Goal: Task Accomplishment & Management: Use online tool/utility

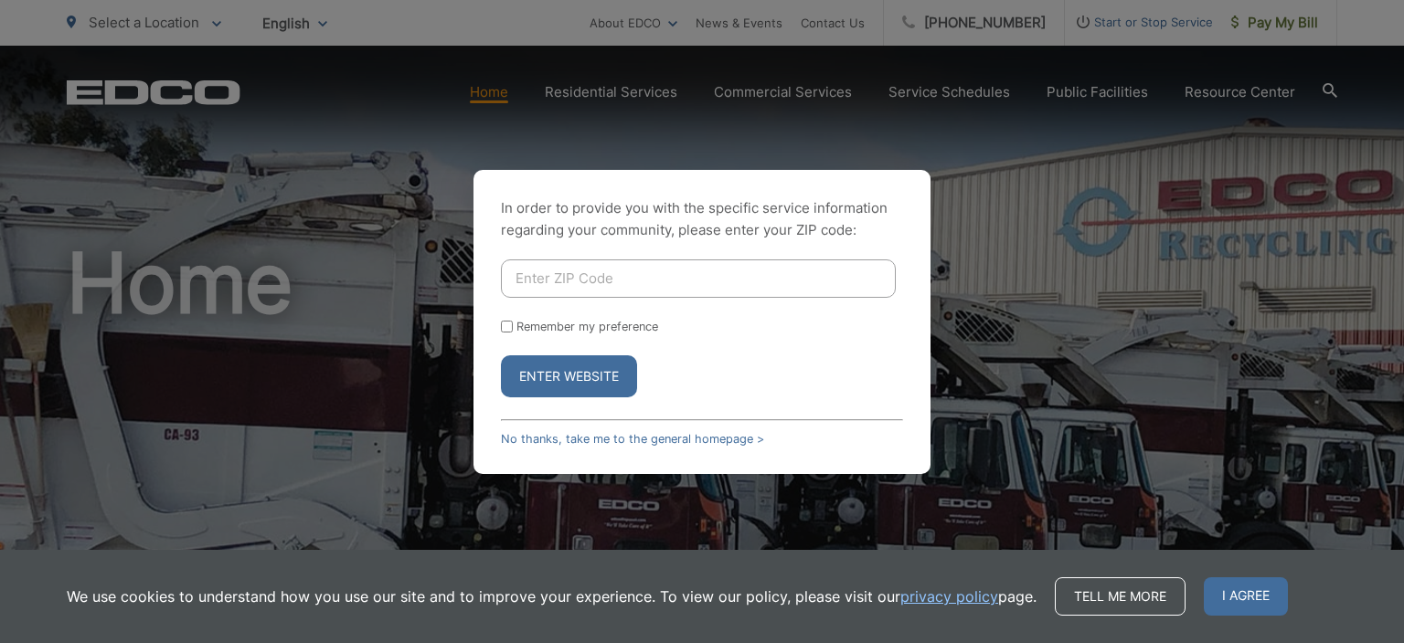
click at [581, 281] on input "Enter ZIP Code" at bounding box center [698, 279] width 395 height 38
type input "92064"
drag, startPoint x: 505, startPoint y: 325, endPoint x: 506, endPoint y: 339, distance: 13.8
click at [505, 326] on input "Remember my preference" at bounding box center [507, 327] width 12 height 12
checkbox input "true"
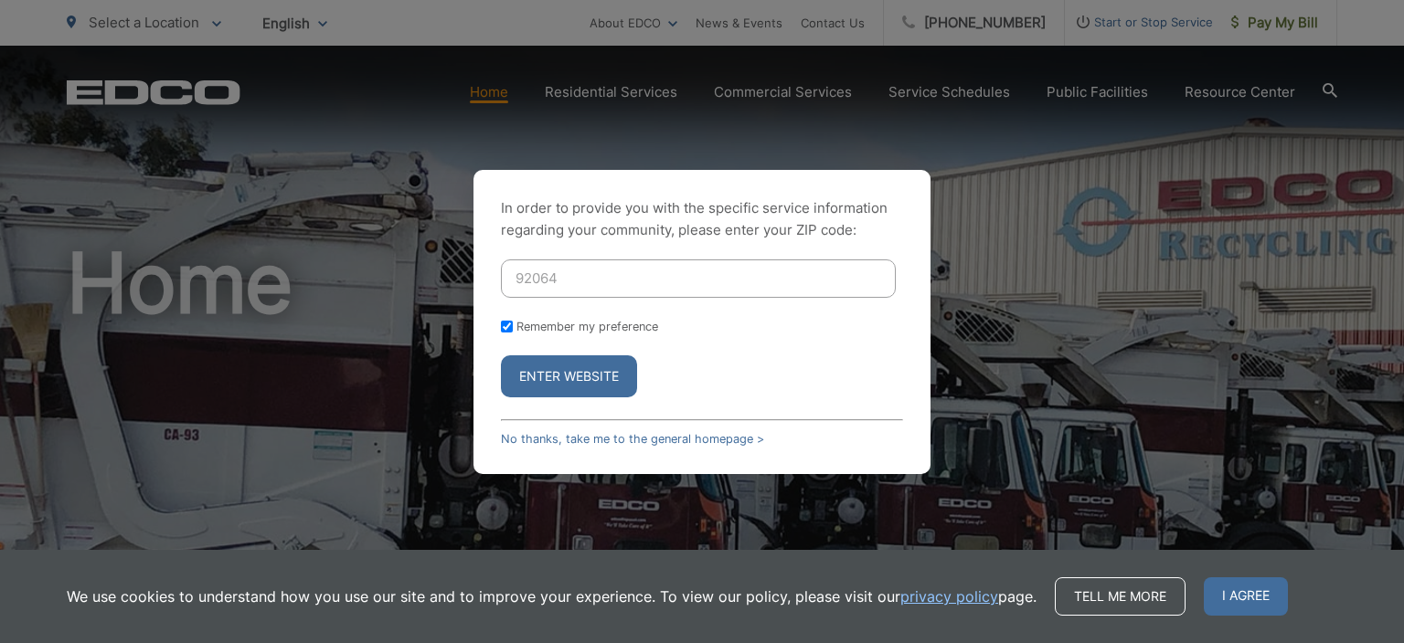
click at [533, 370] on button "Enter Website" at bounding box center [569, 377] width 136 height 42
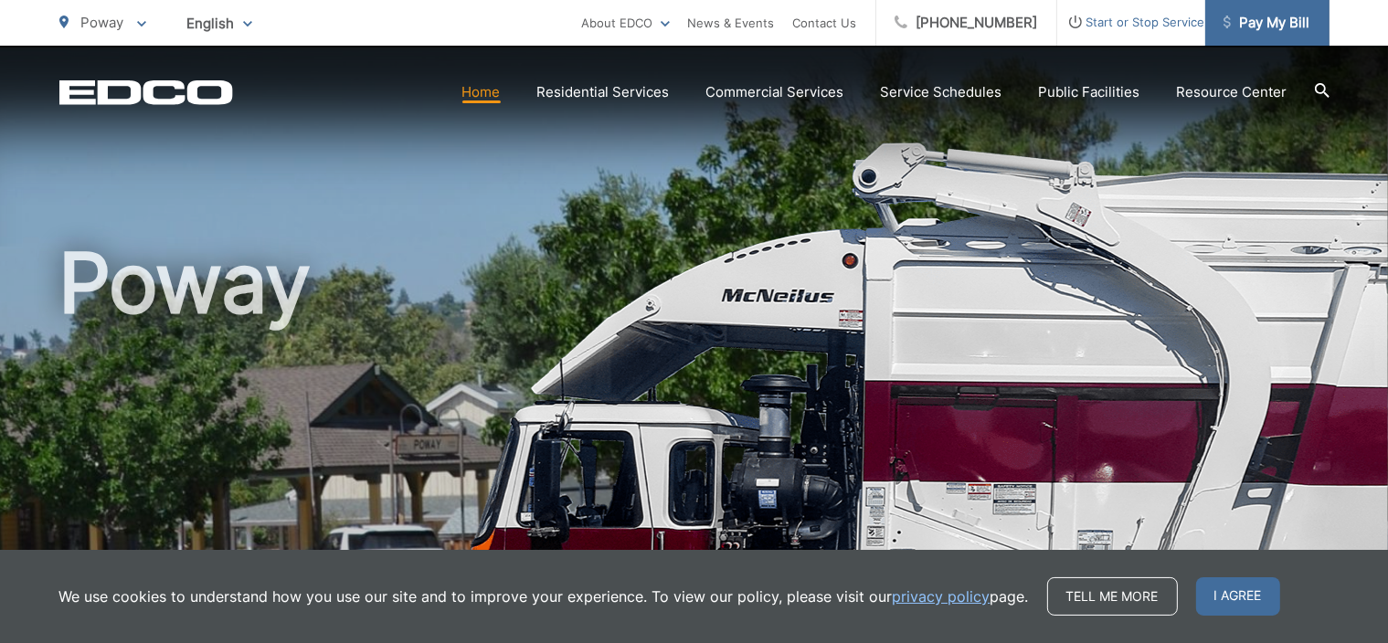
click at [1263, 25] on span "Pay My Bill" at bounding box center [1267, 23] width 87 height 22
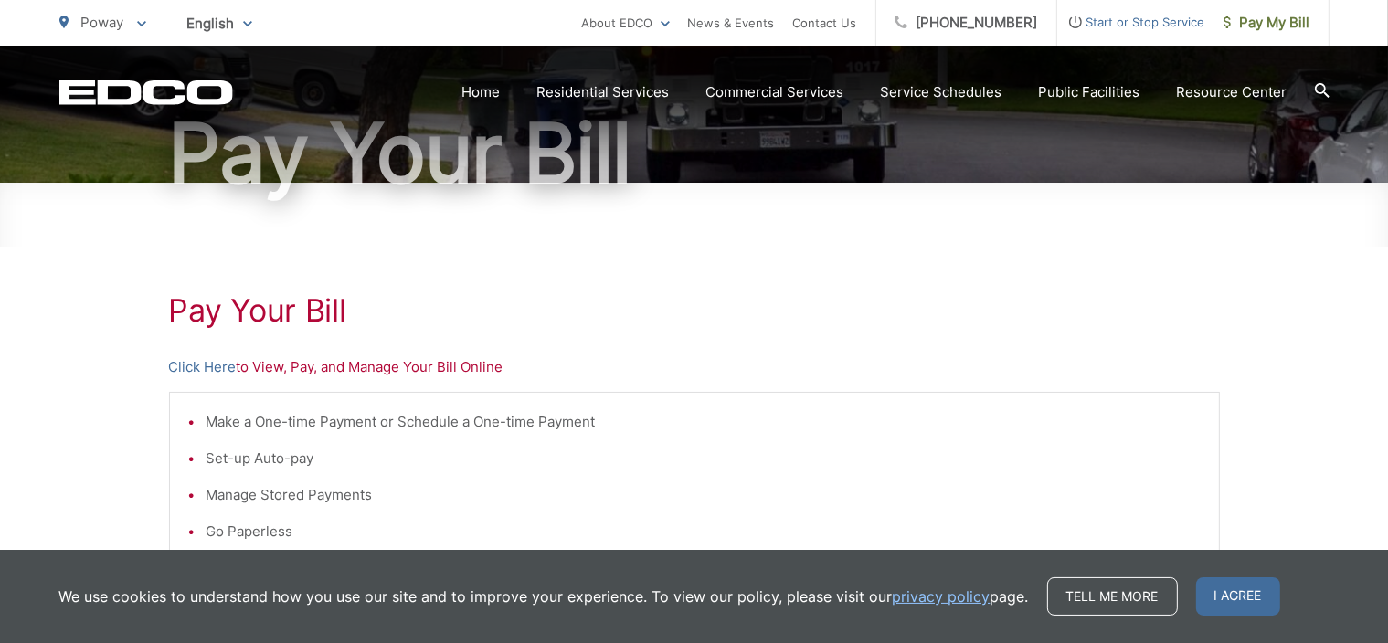
scroll to position [274, 0]
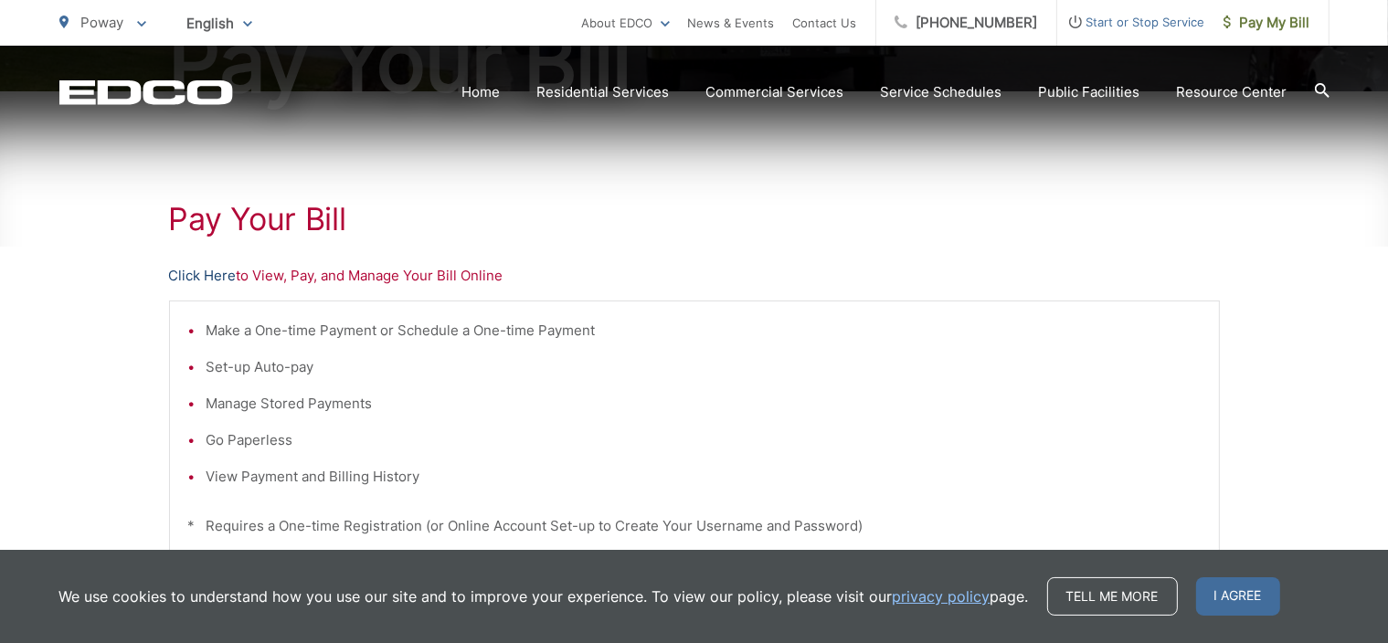
click at [198, 273] on link "Click Here" at bounding box center [203, 276] width 68 height 22
